Goal: Information Seeking & Learning: Learn about a topic

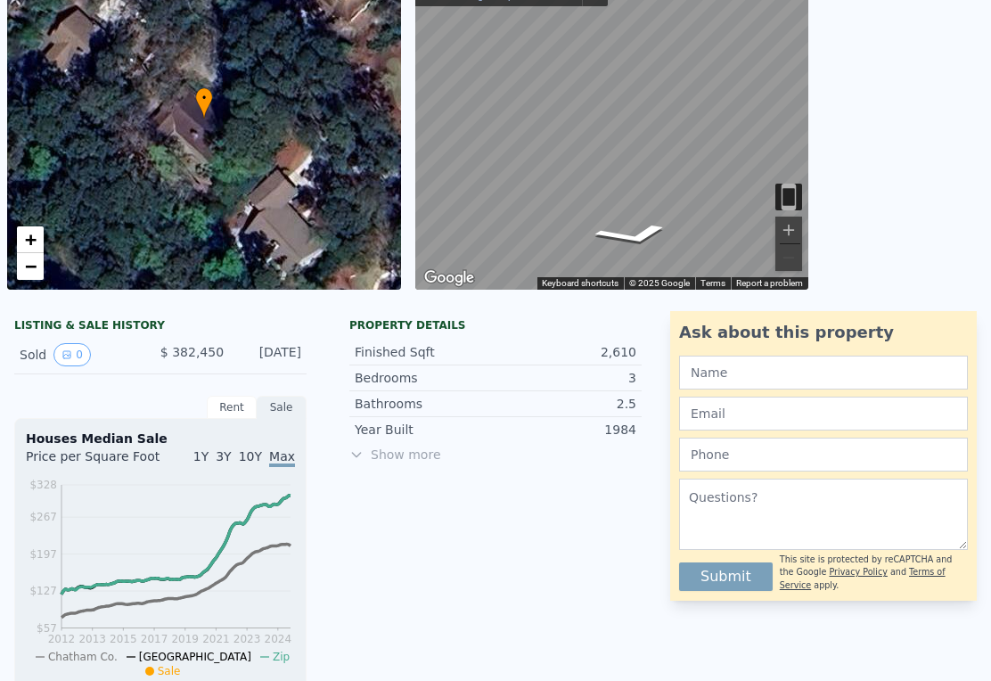
scroll to position [159, 0]
click at [539, 580] on div "Property details Finished Sqft 2,610 Bedrooms 3 Bathrooms 2.5 Year Built 1984 S…" at bounding box center [495, 666] width 321 height 709
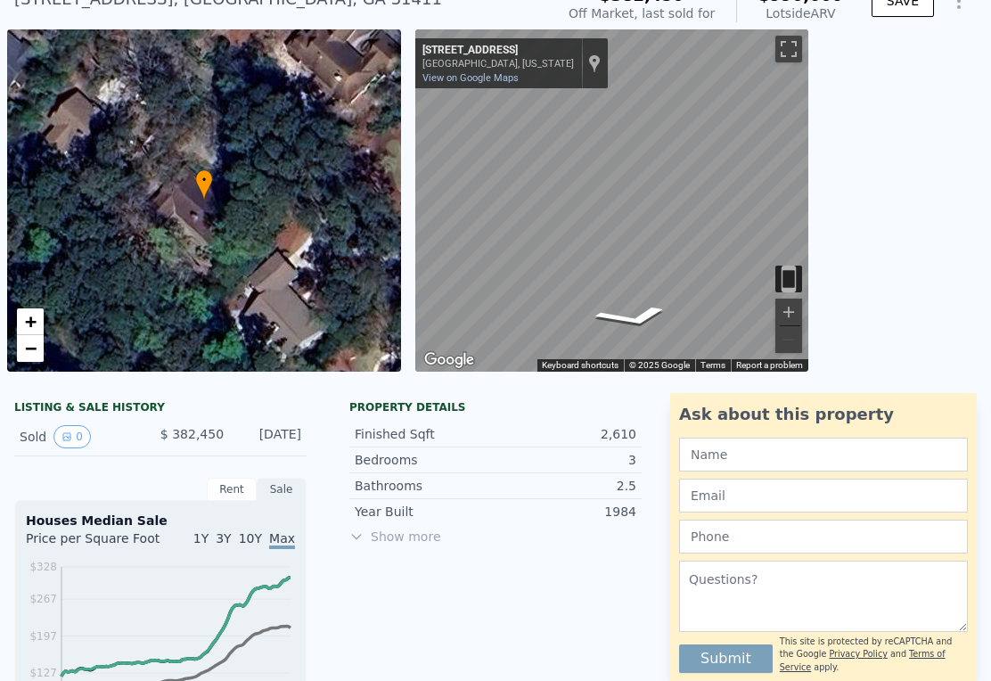
scroll to position [0, 0]
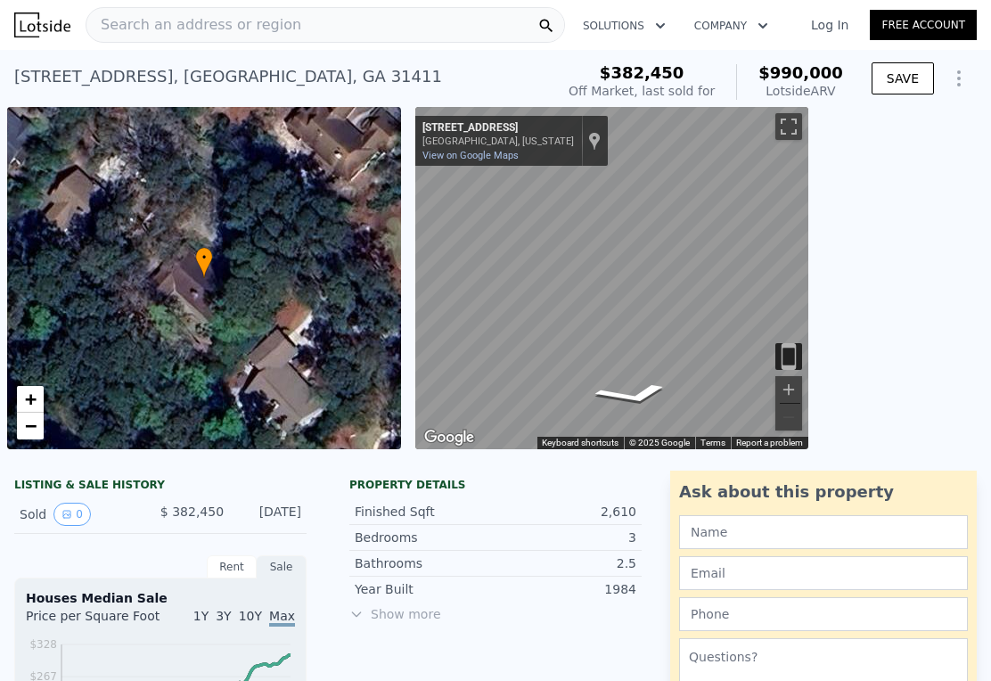
click at [351, 23] on div "Search an address or region" at bounding box center [325, 25] width 479 height 36
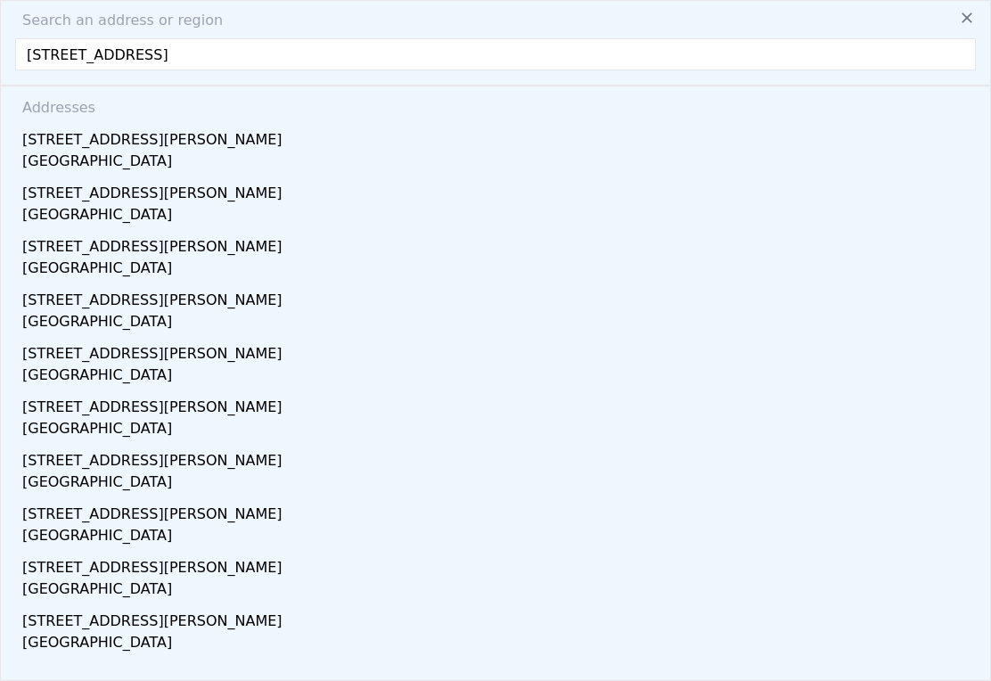
type input "[STREET_ADDRESS]"
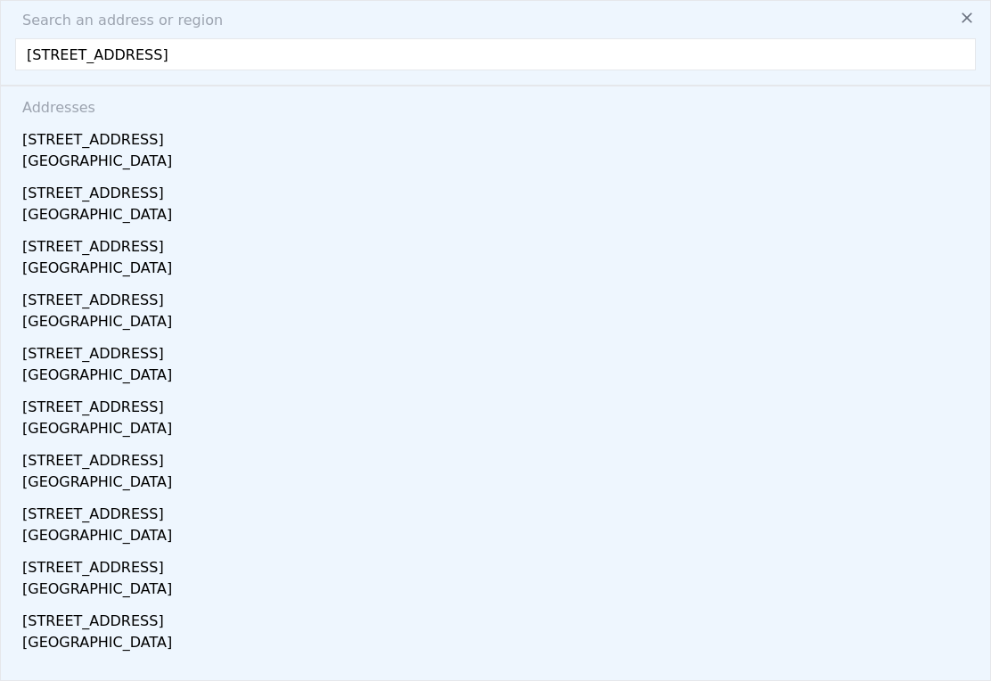
click at [151, 149] on div "[STREET_ADDRESS]" at bounding box center [498, 136] width 953 height 29
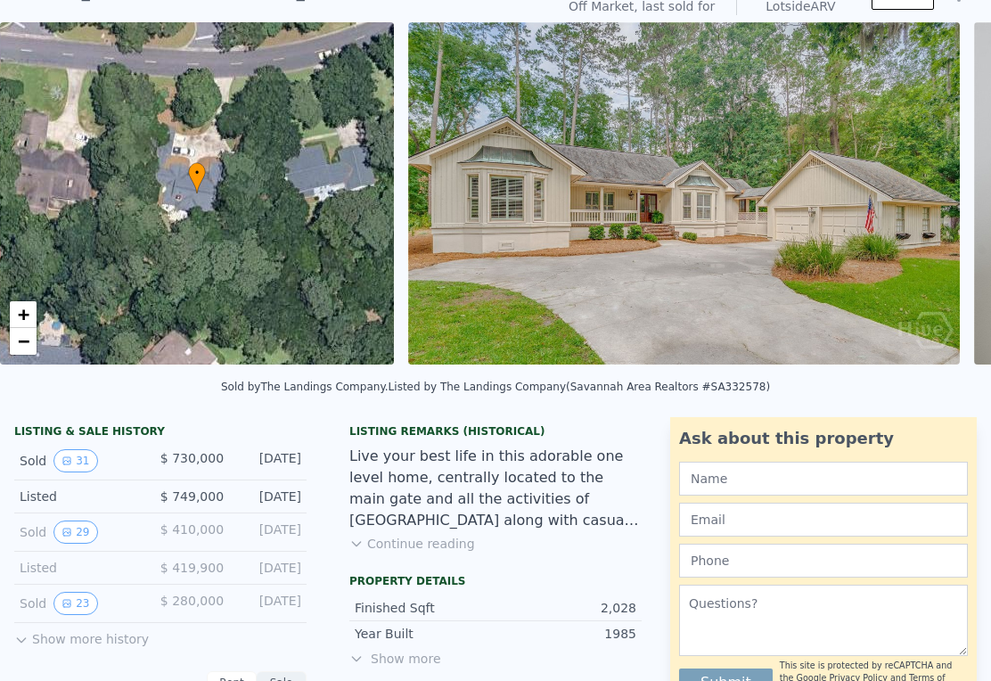
scroll to position [113, 0]
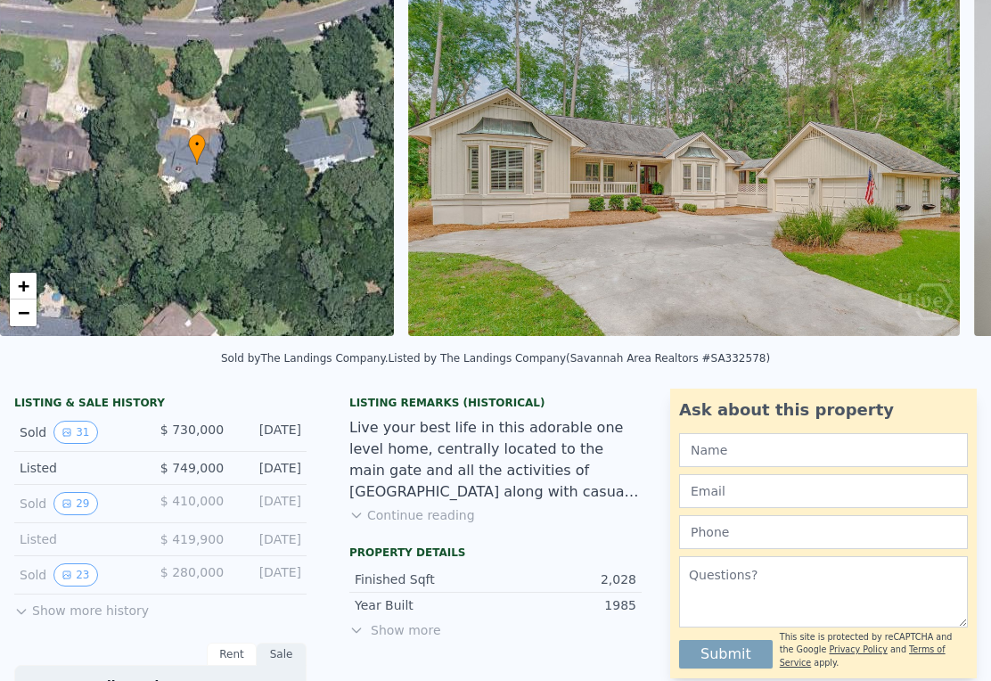
click at [85, 579] on button "23" at bounding box center [75, 574] width 44 height 23
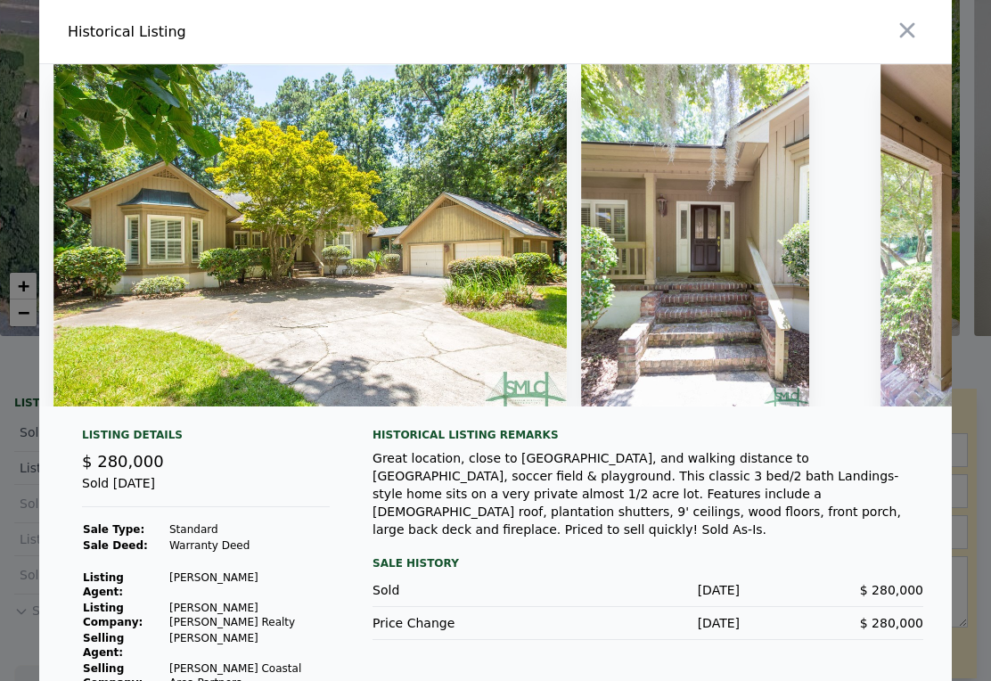
scroll to position [0, 0]
click at [904, 32] on icon "button" at bounding box center [907, 30] width 25 height 25
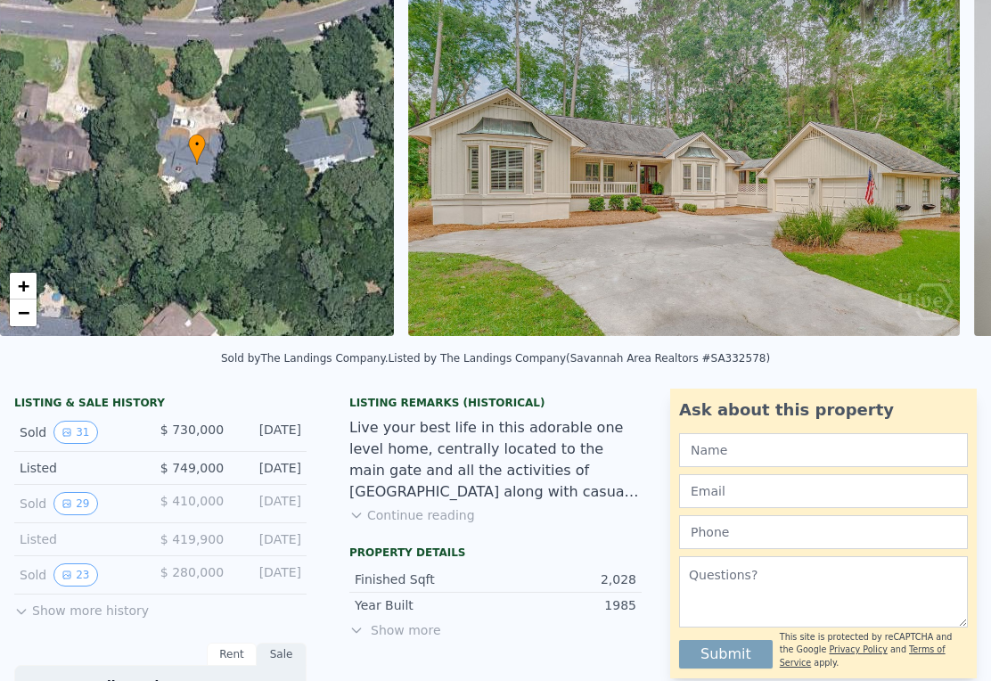
click at [87, 513] on button "29" at bounding box center [75, 503] width 44 height 23
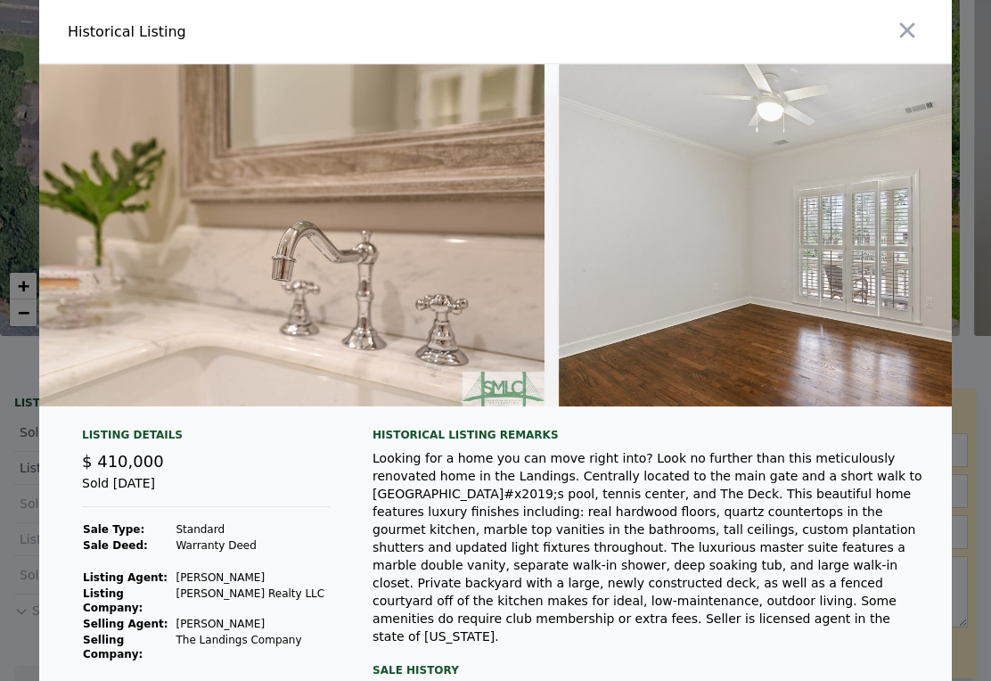
scroll to position [0, 12958]
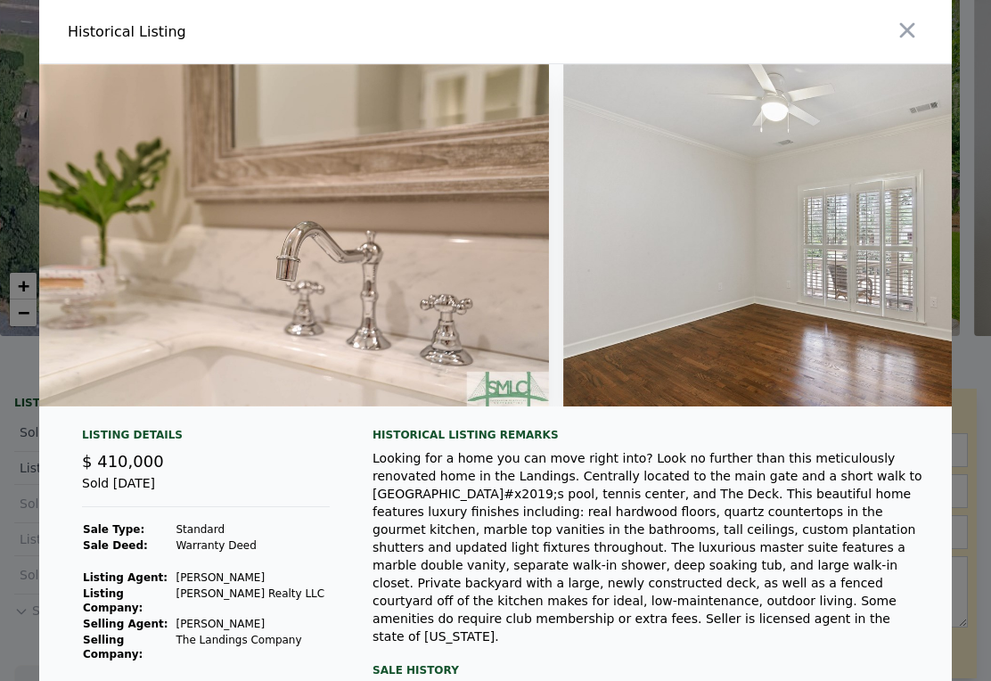
click at [901, 33] on icon "button" at bounding box center [907, 30] width 25 height 25
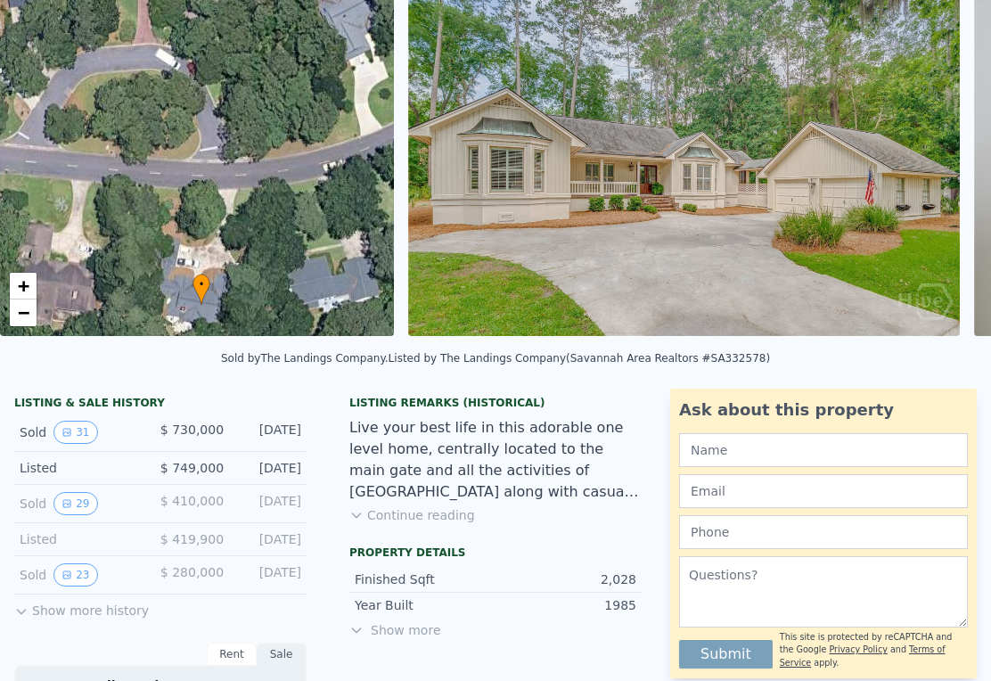
scroll to position [2, 0]
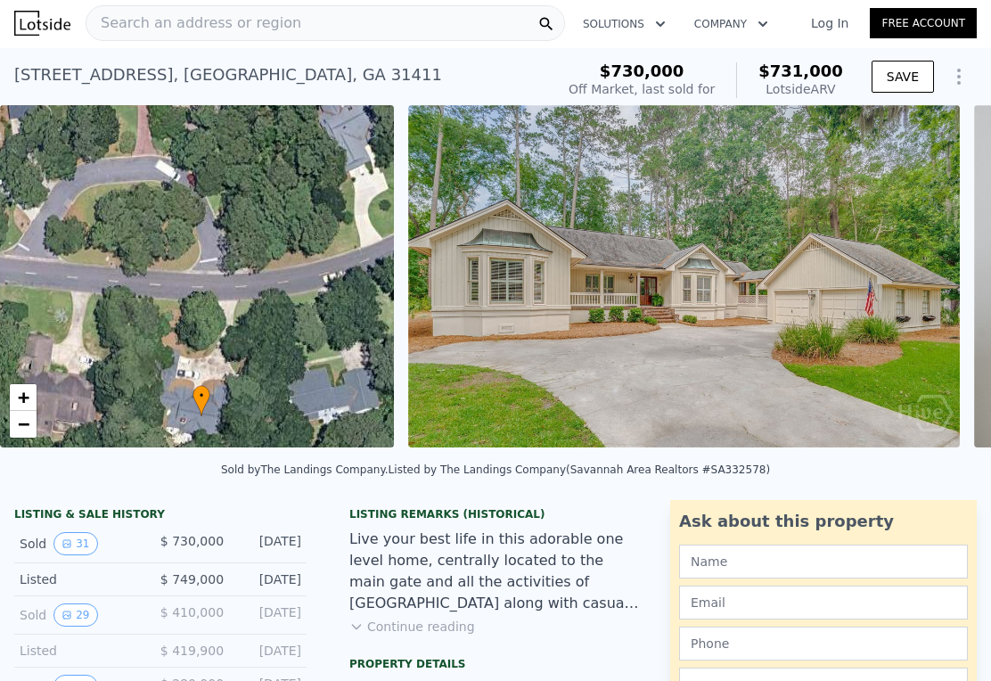
click at [108, 13] on span "Search an address or region" at bounding box center [193, 22] width 215 height 21
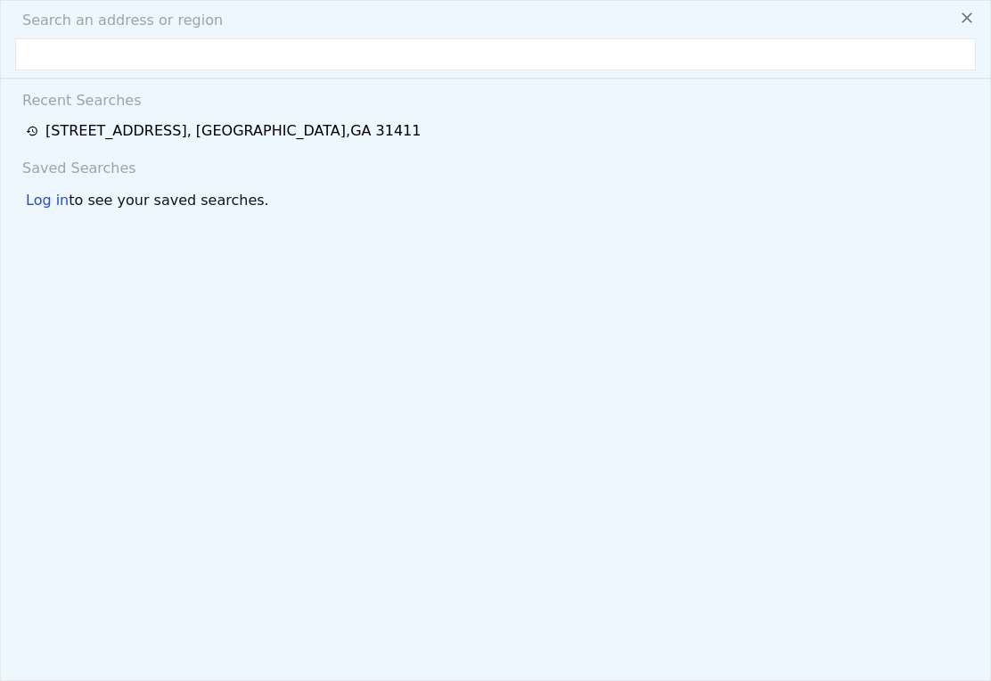
click at [122, 35] on div "Search an address or region Recent Searches [STREET_ADDRESS] Saved Searches Log…" at bounding box center [495, 340] width 991 height 681
click at [55, 53] on input "text" at bounding box center [495, 54] width 961 height 32
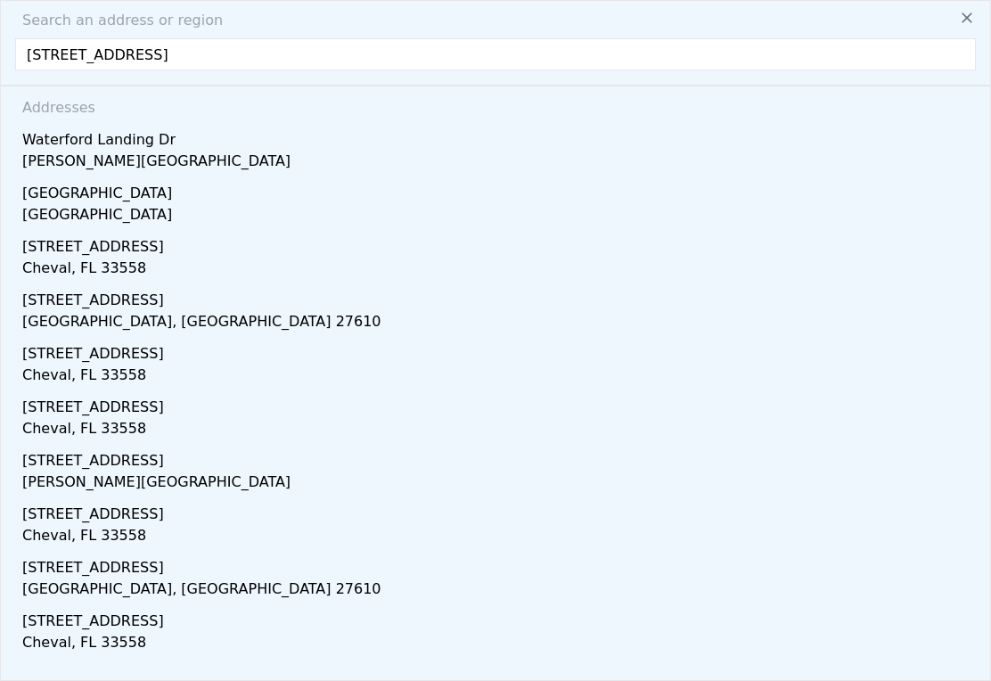
type input "[STREET_ADDRESS]"
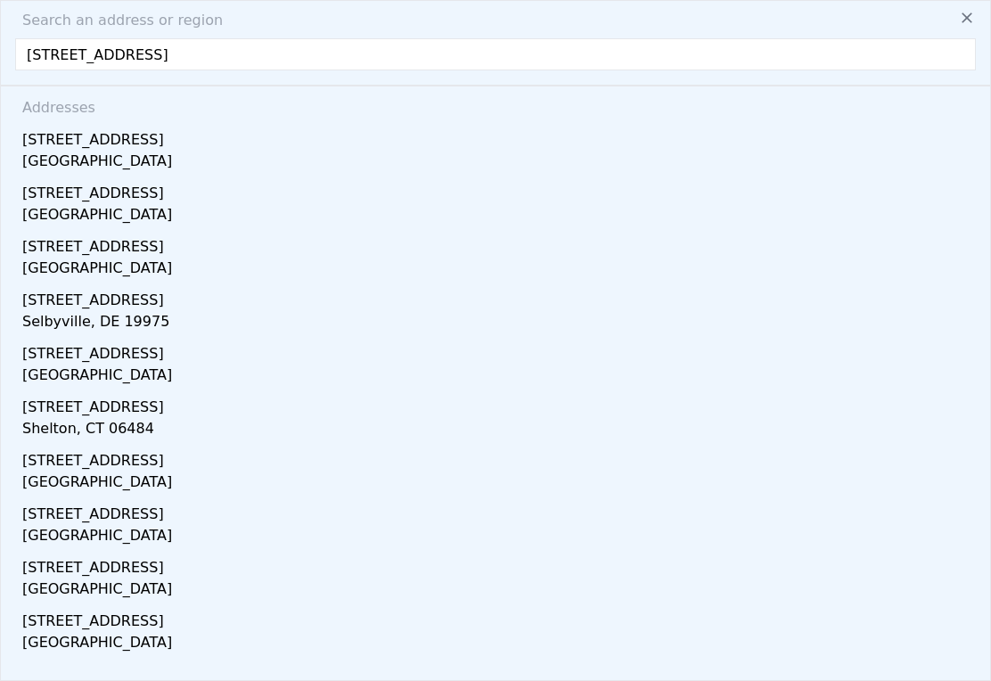
click at [102, 258] on div "[GEOGRAPHIC_DATA]" at bounding box center [498, 270] width 953 height 25
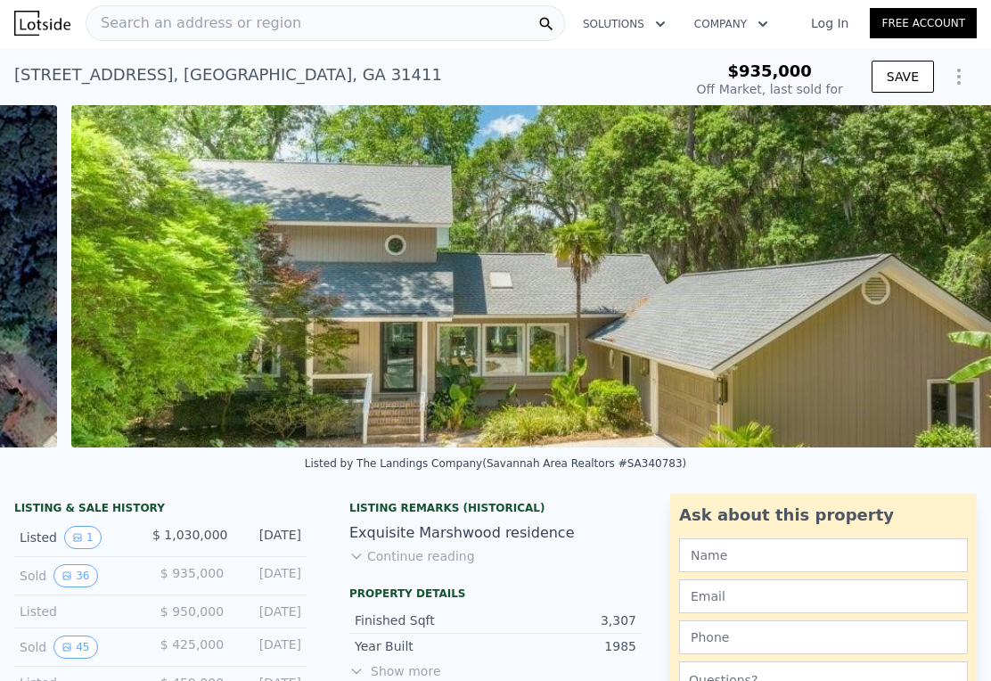
scroll to position [0, 402]
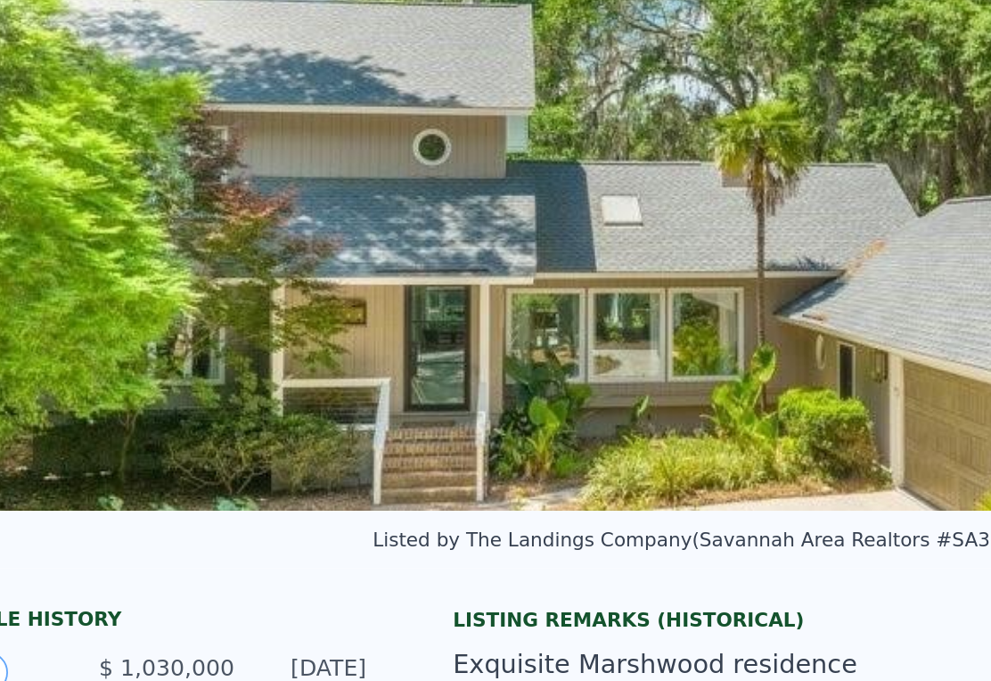
click at [209, 236] on img at bounding box center [501, 276] width 977 height 342
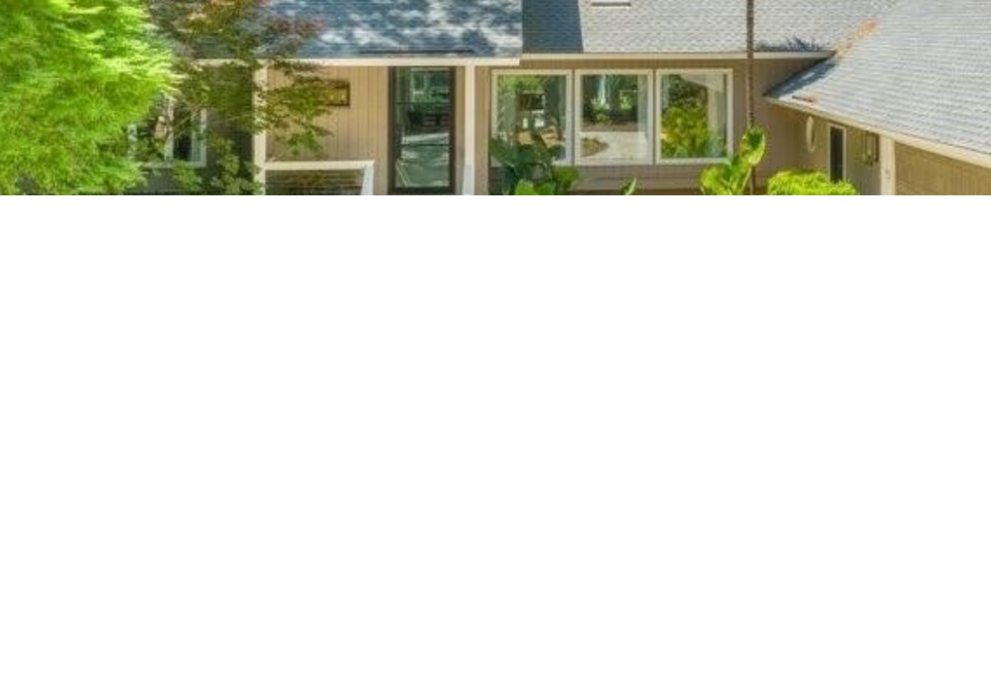
click at [221, 233] on div at bounding box center [495, 376] width 991 height 681
click at [363, 78] on div at bounding box center [495, 154] width 991 height 236
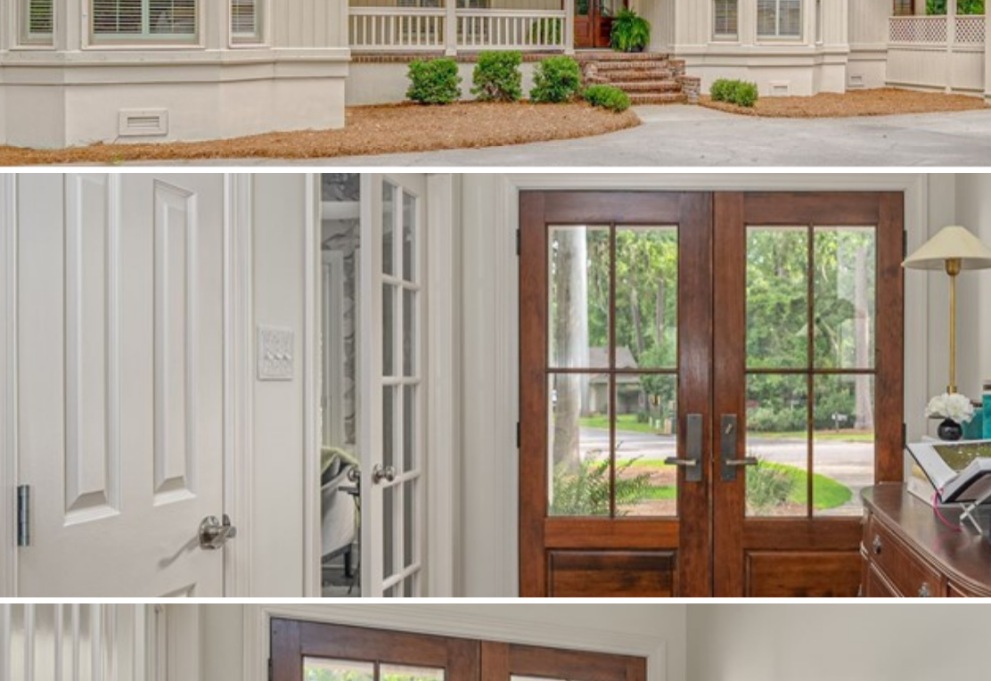
checkbox input "true"
type input "$ 731,000"
type input "5"
type input "2.5"
type input "1670"
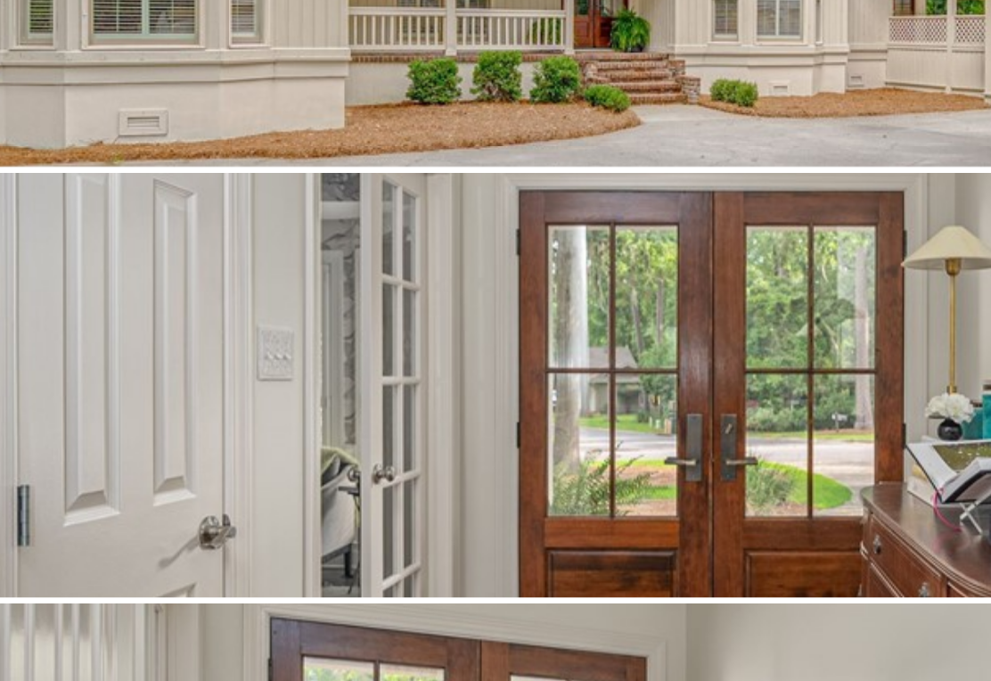
type input "2835"
type input "14374.800000000001"
type input "-$ 86,903"
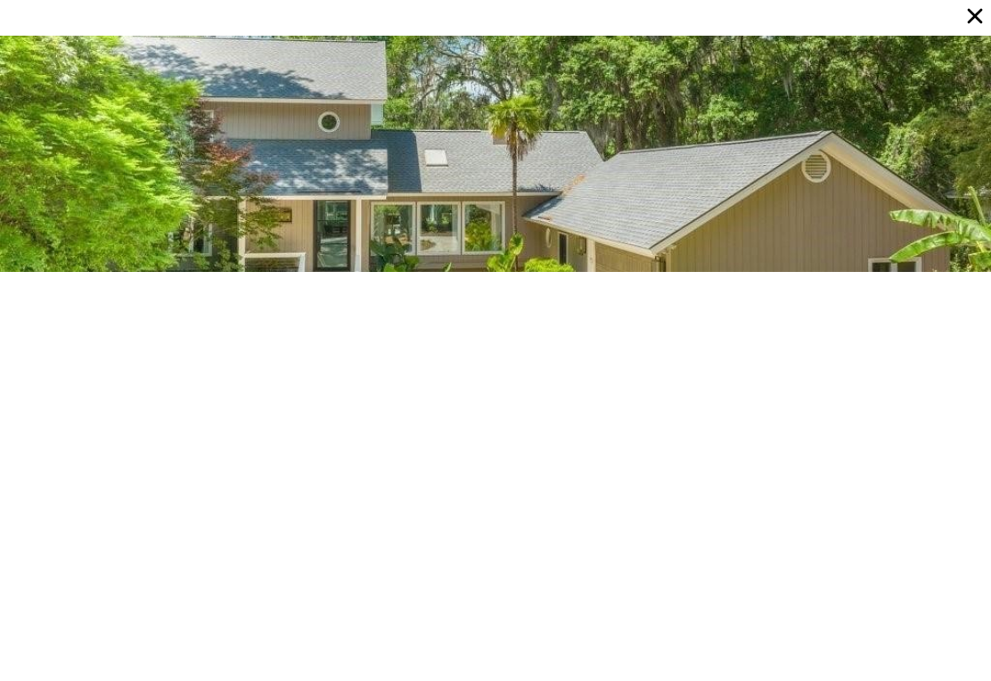
checkbox input "false"
type input "$ 1,043,000"
type input "6"
type input "3"
type input "2790"
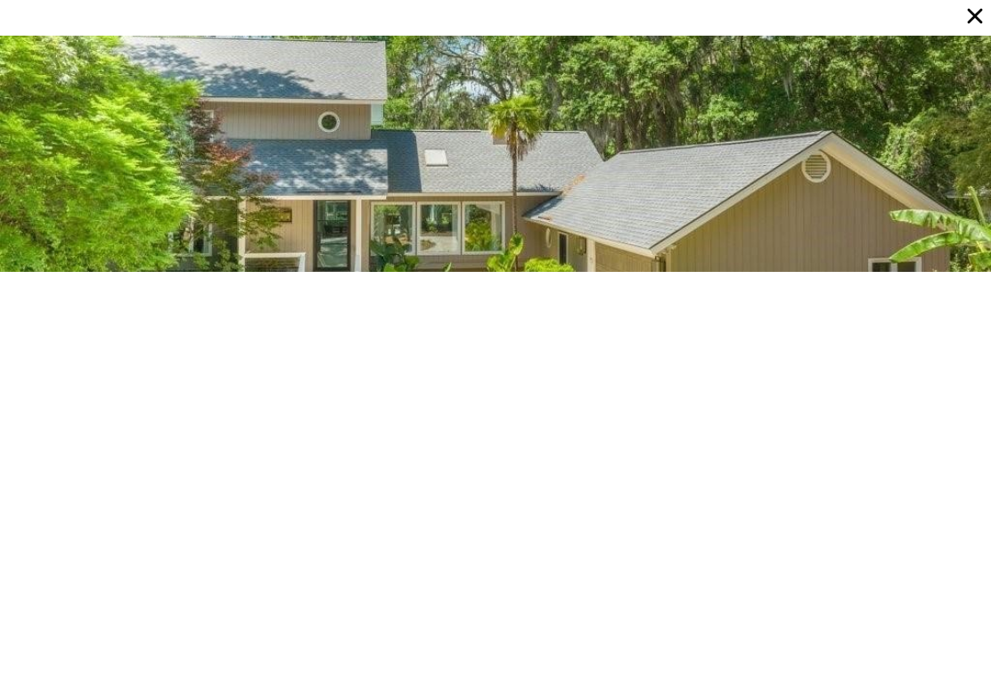
type input "4089"
type input "16552.8"
type input "-$ 119,494"
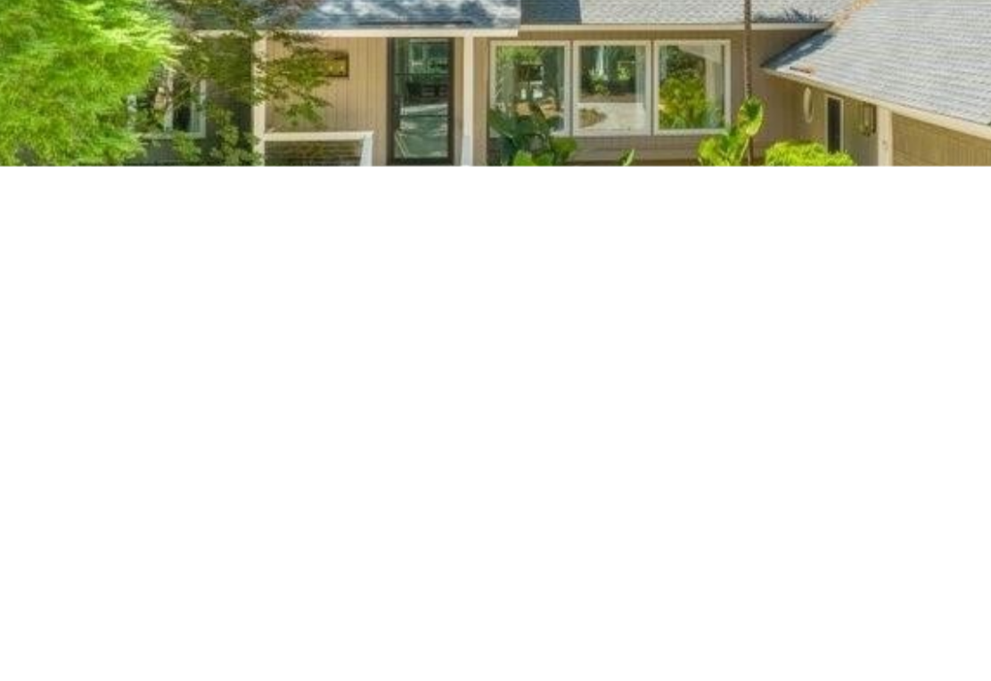
click at [478, 72] on div at bounding box center [495, 154] width 991 height 236
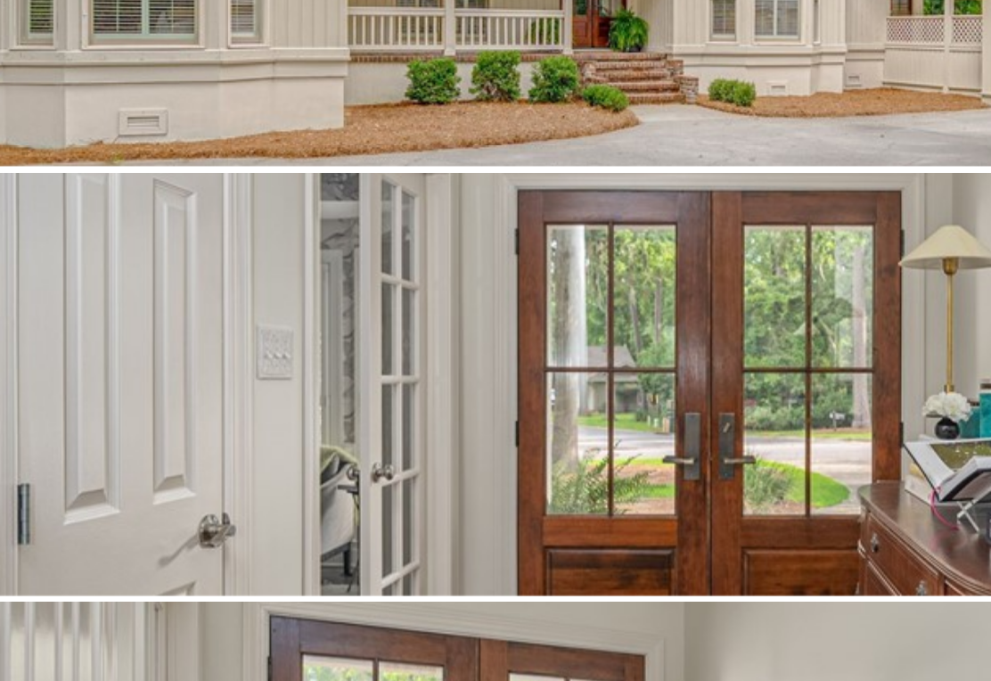
checkbox input "true"
type input "$ 731,000"
type input "5"
type input "2.5"
type input "1670"
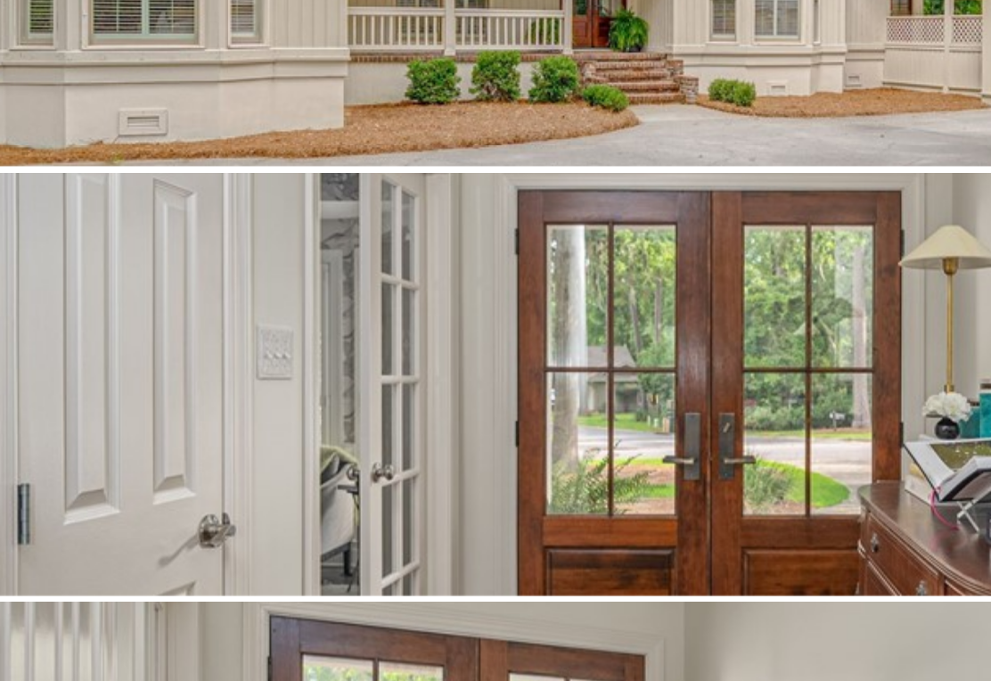
type input "2835"
type input "14374.800000000001"
type input "-$ 86,903"
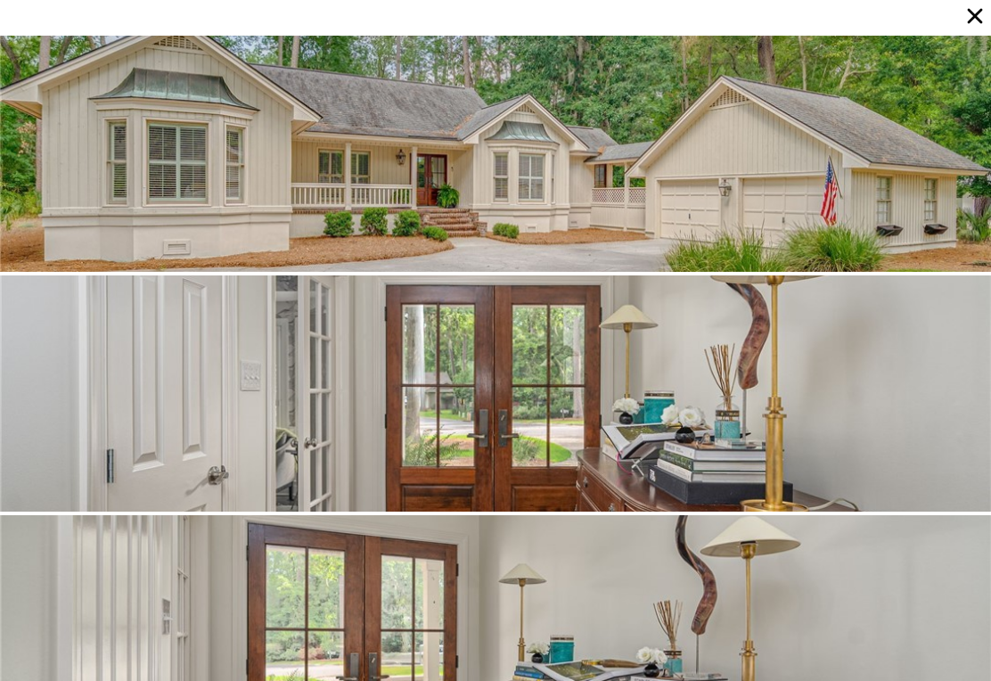
click at [973, 19] on icon at bounding box center [975, 16] width 15 height 15
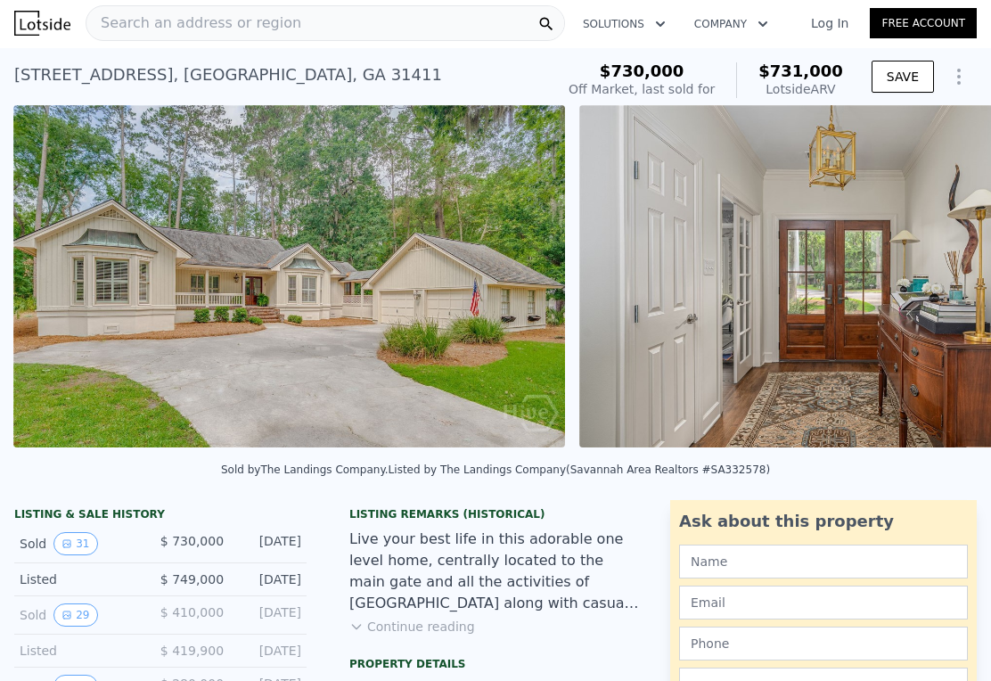
click at [303, 28] on div "Search an address or region" at bounding box center [325, 23] width 479 height 36
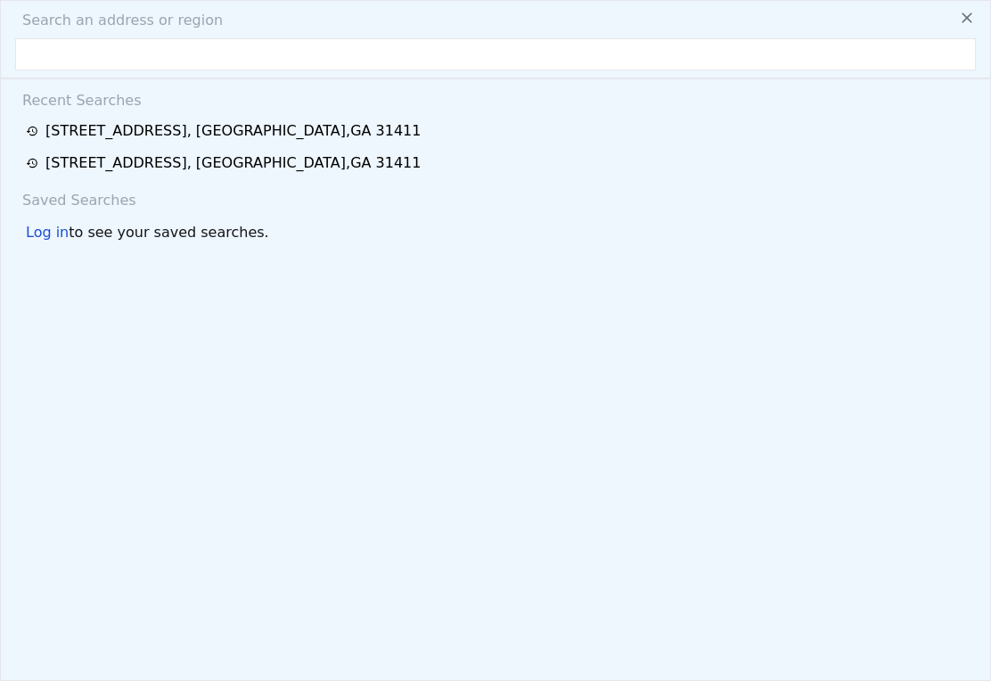
click at [288, 172] on div "[STREET_ADDRESS]" at bounding box center [232, 162] width 375 height 21
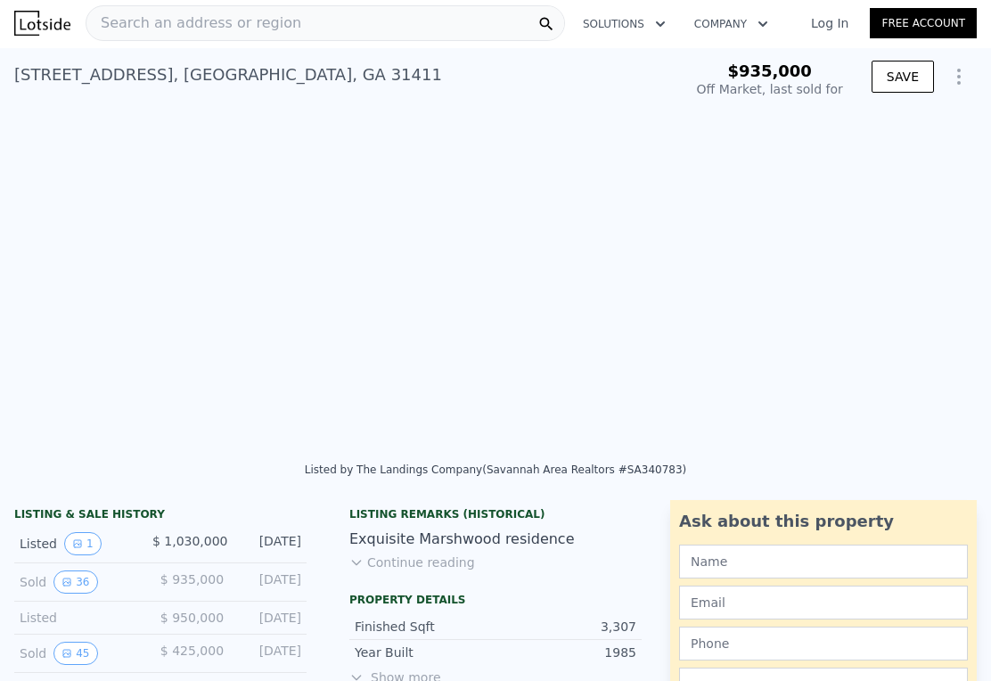
checkbox input "false"
type input "$ 1,043,000"
type input "6"
type input "3"
type input "2790"
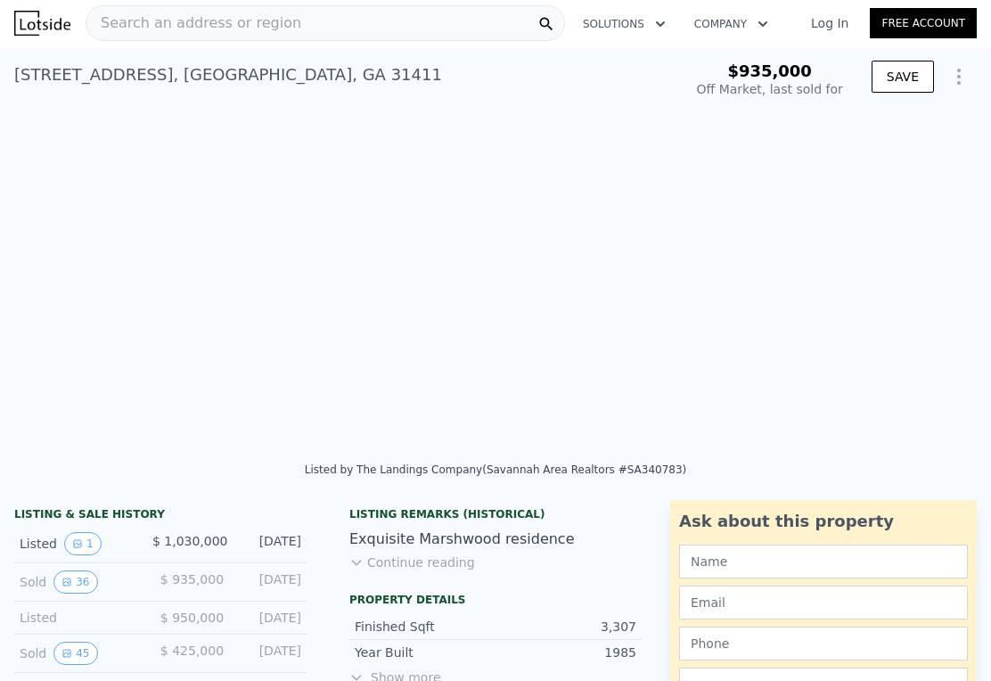
type input "4089"
type input "16552.8"
type input "-$ 119,494"
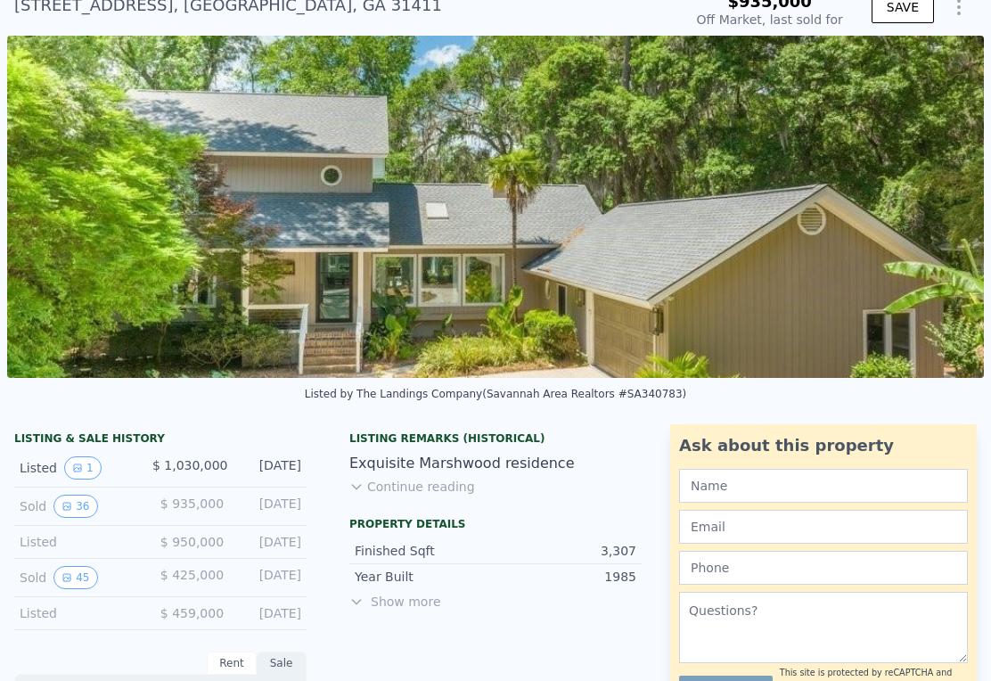
scroll to position [60, 0]
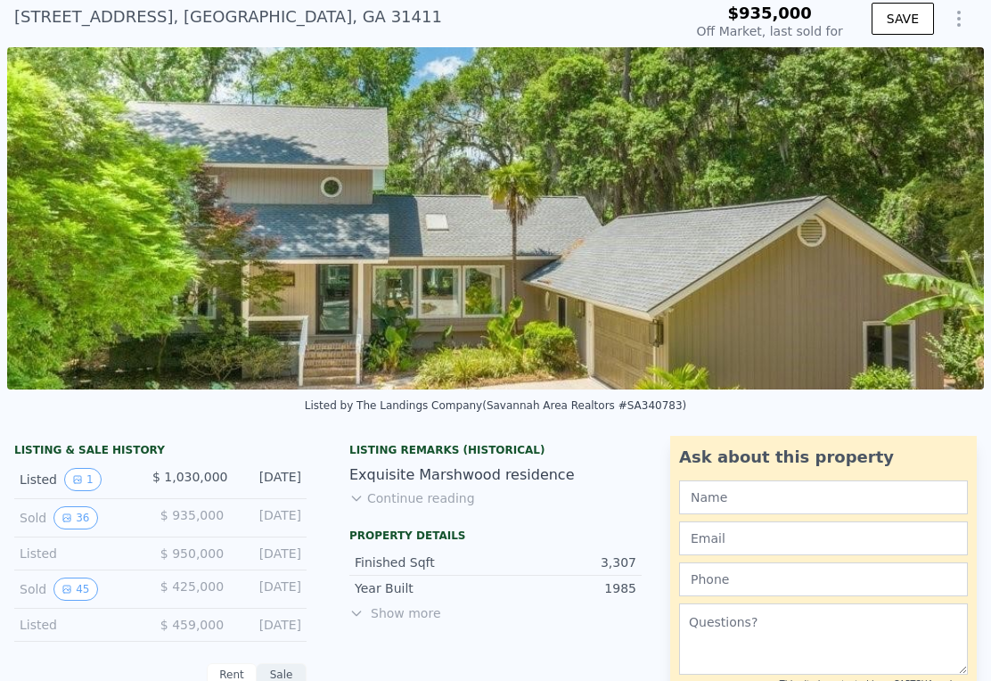
click at [72, 518] on button "36" at bounding box center [75, 517] width 44 height 23
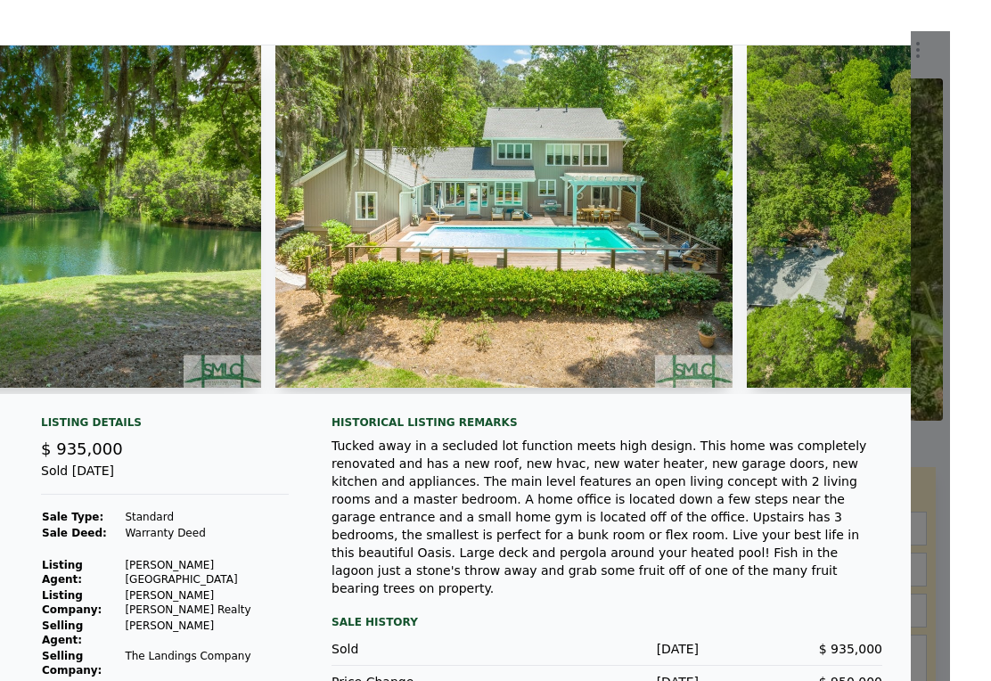
scroll to position [44, 0]
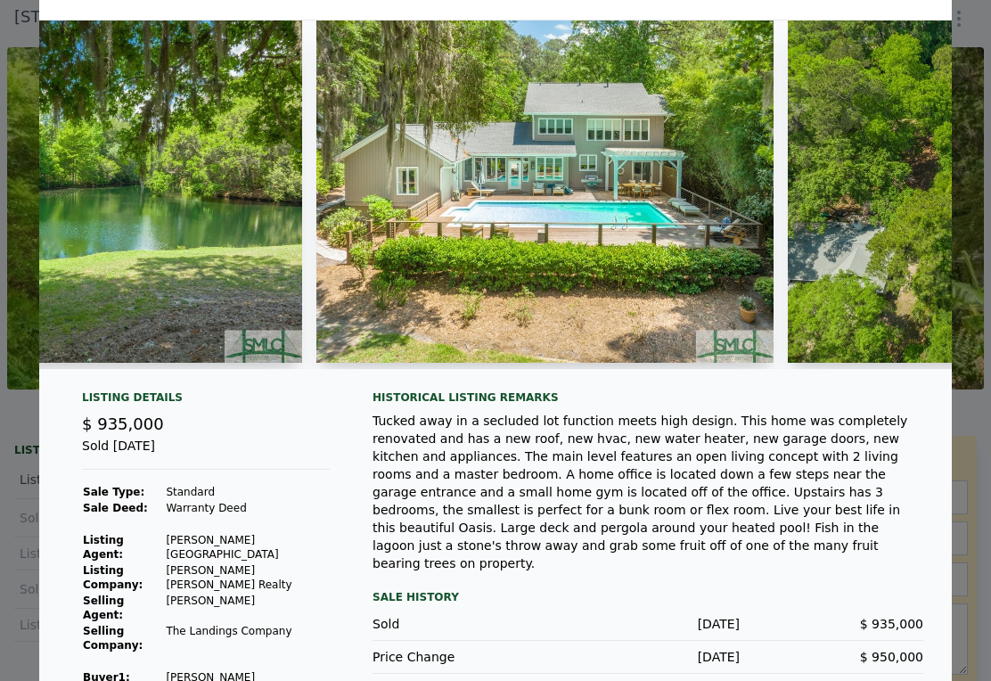
click at [323, 513] on div "Listing Details $ 935,000 Sold [DATE] Sale Type: Standard Sale Deed: Warranty D…" at bounding box center [206, 568] width 276 height 356
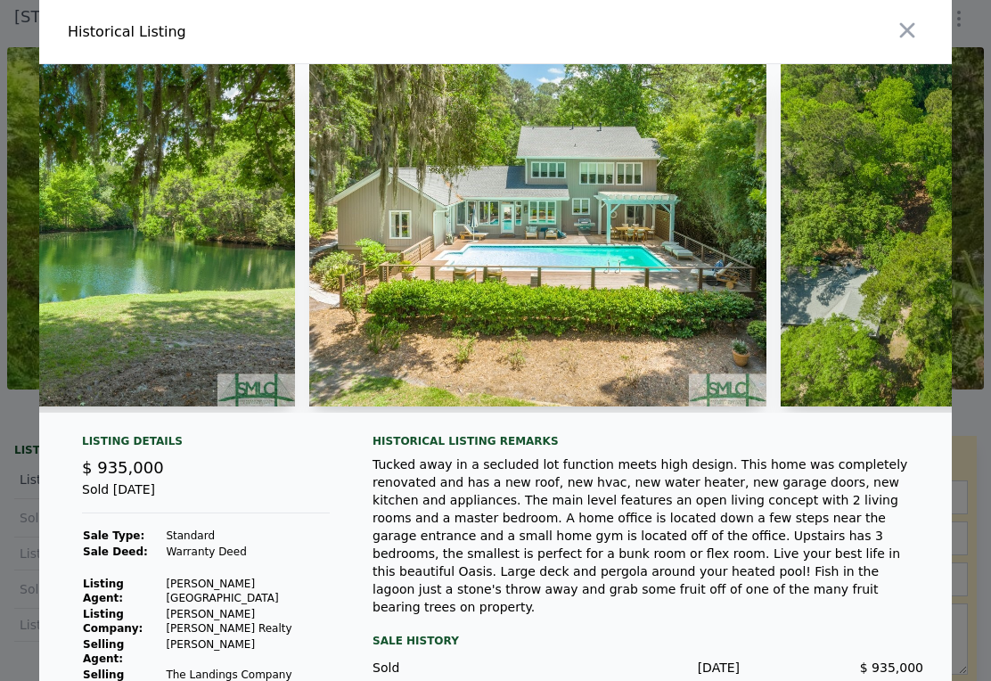
scroll to position [0, 0]
click at [915, 28] on icon "button" at bounding box center [907, 30] width 25 height 25
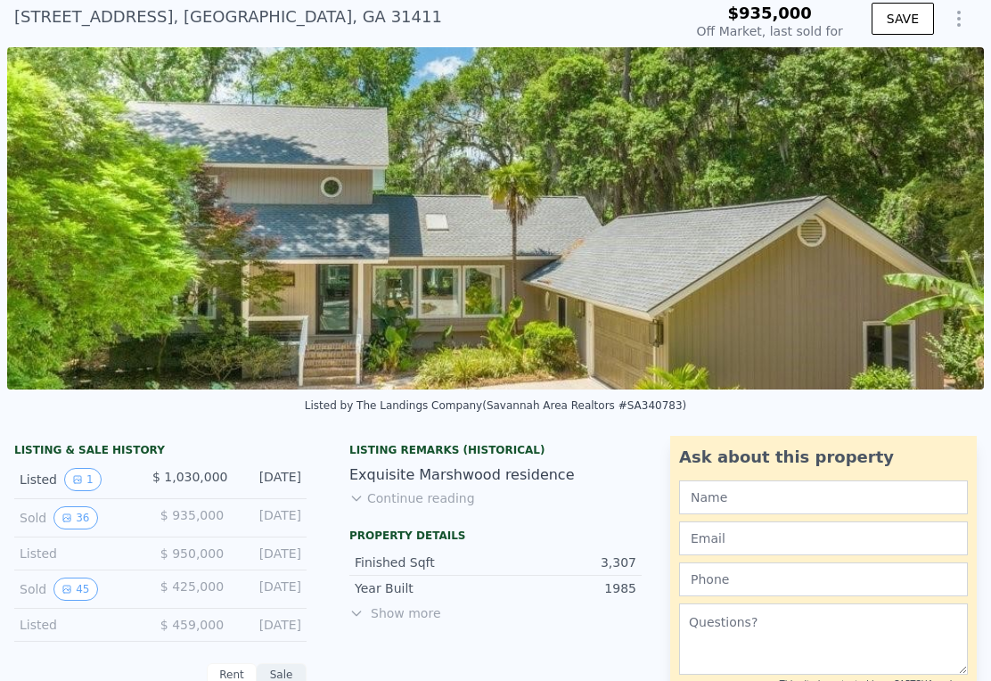
click at [86, 599] on button "45" at bounding box center [75, 588] width 44 height 23
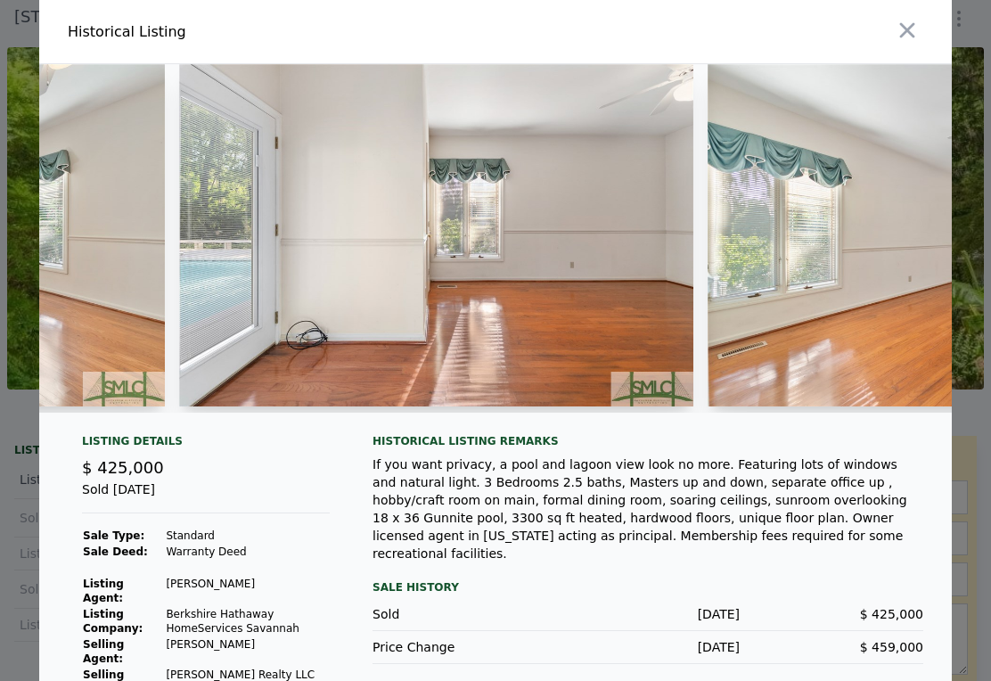
scroll to position [0, 408]
click at [956, 36] on div at bounding box center [495, 340] width 991 height 681
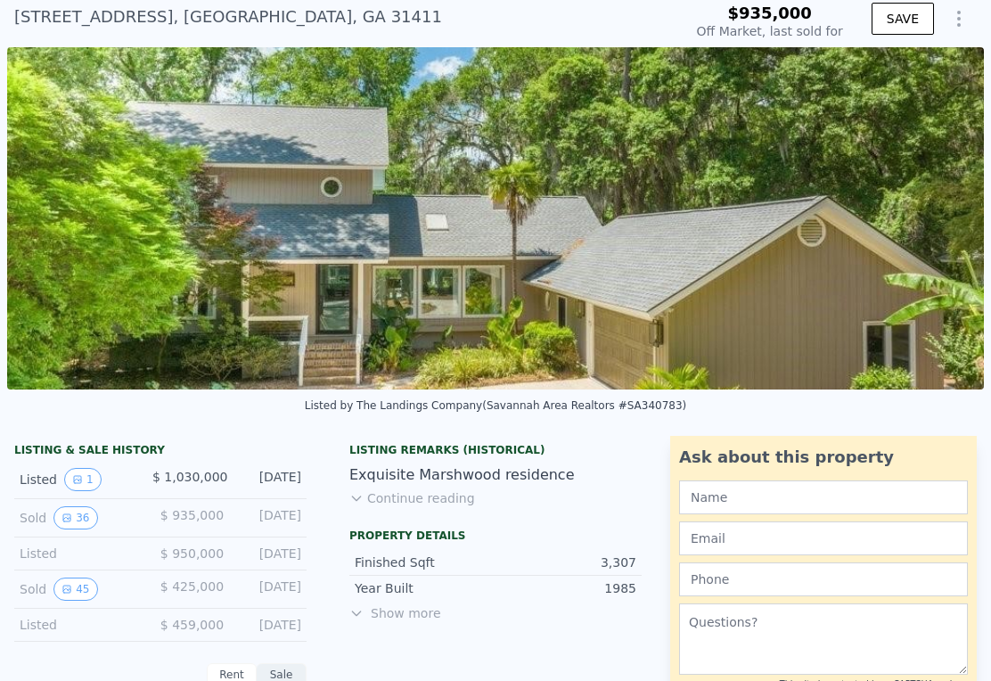
click at [904, 34] on button "SAVE" at bounding box center [903, 19] width 62 height 32
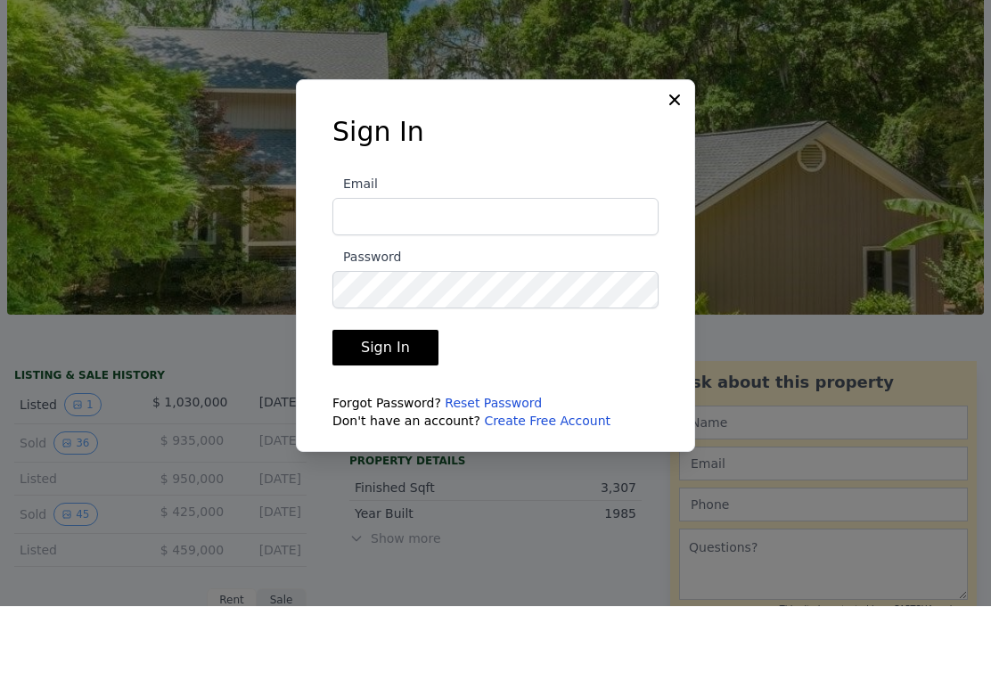
scroll to position [0, 0]
click at [675, 166] on icon at bounding box center [675, 175] width 18 height 18
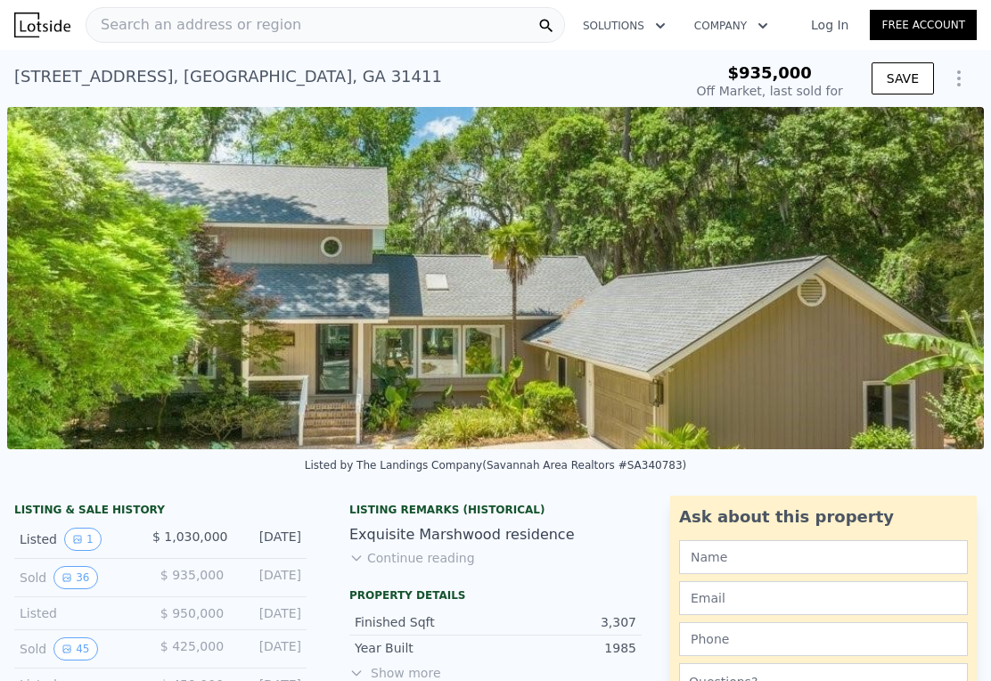
click at [113, 24] on span "Search an address or region" at bounding box center [193, 24] width 215 height 21
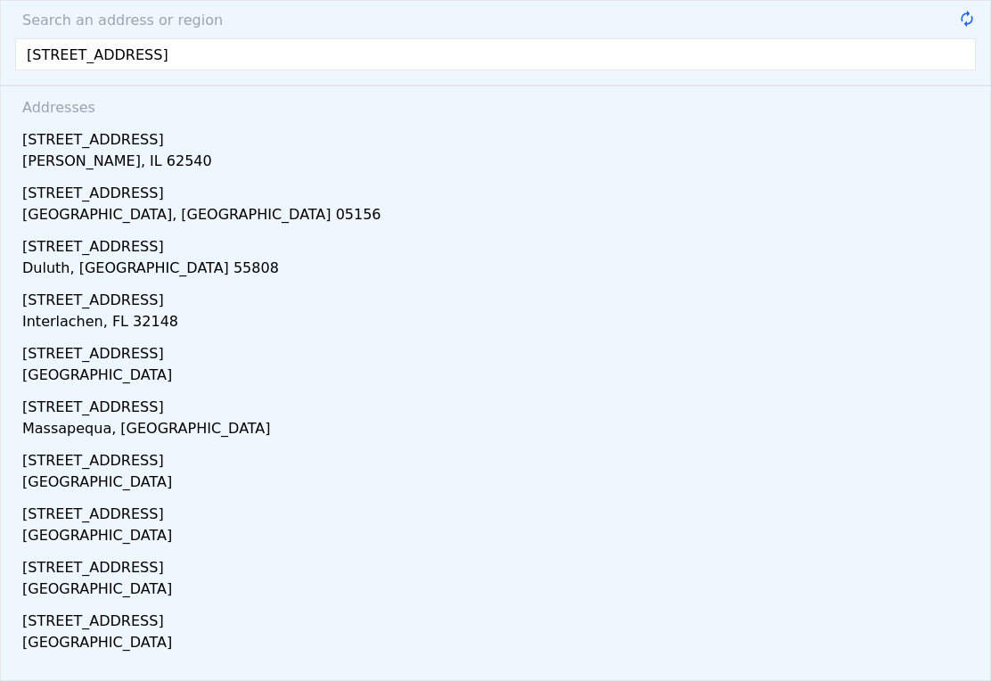
type input "[STREET_ADDRESS]"
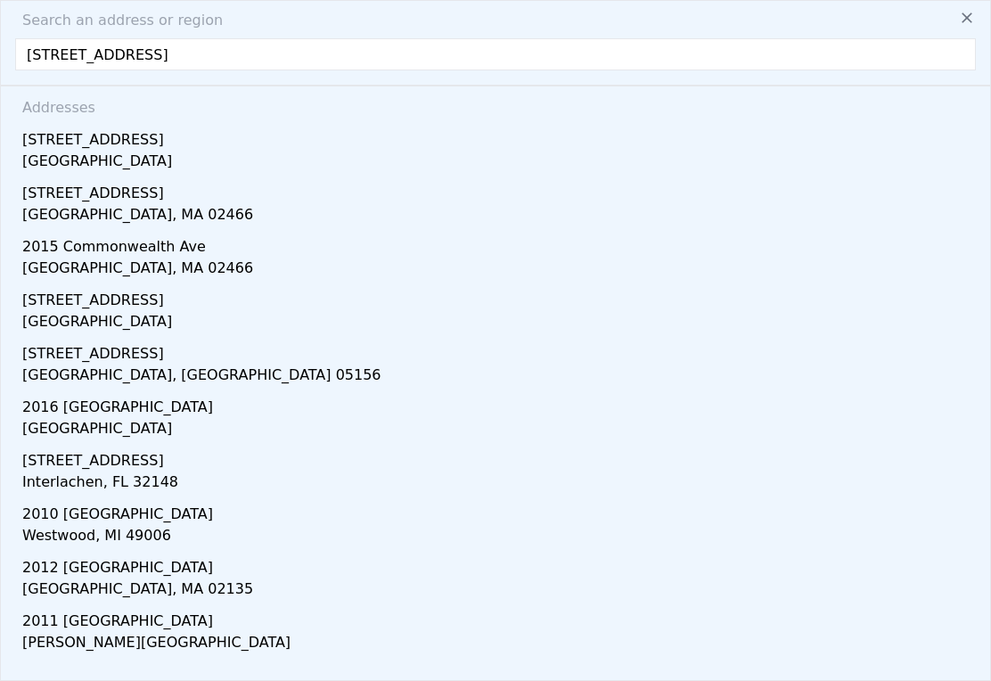
click at [86, 148] on div "[STREET_ADDRESS]" at bounding box center [498, 136] width 953 height 29
